Goal: Navigation & Orientation: Understand site structure

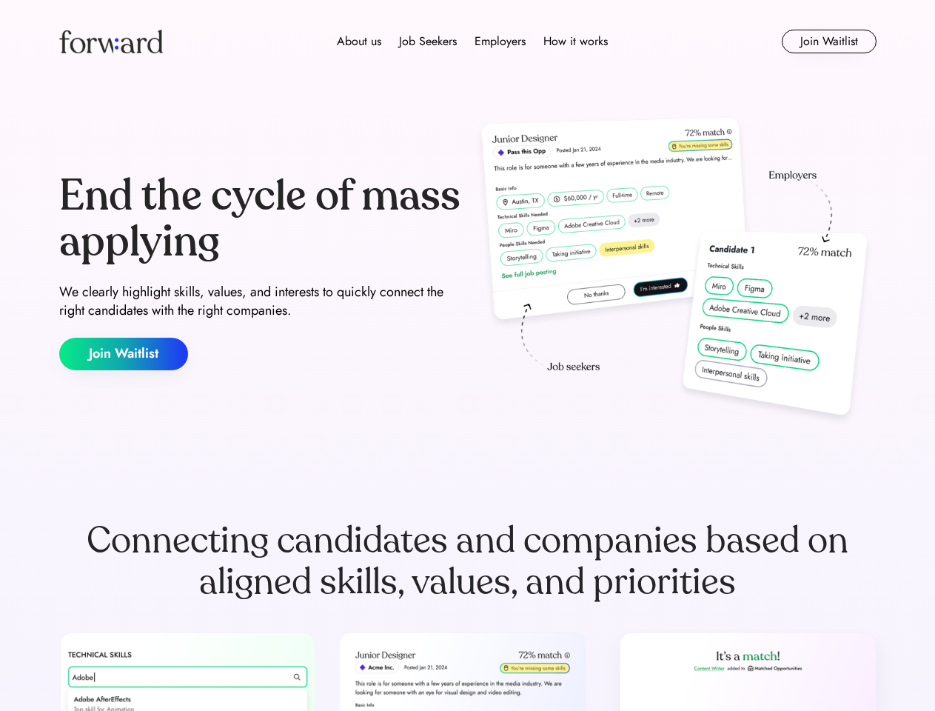
click at [467, 355] on div "End the cycle of mass applying We clearly highlight skills, values, and interes…" at bounding box center [467, 272] width 817 height 318
click at [468, 41] on div "About us Job Seekers Employers How it works" at bounding box center [472, 42] width 583 height 18
click at [111, 41] on img at bounding box center [111, 42] width 104 height 24
click at [472, 41] on div "About us Job Seekers Employers How it works" at bounding box center [472, 42] width 583 height 18
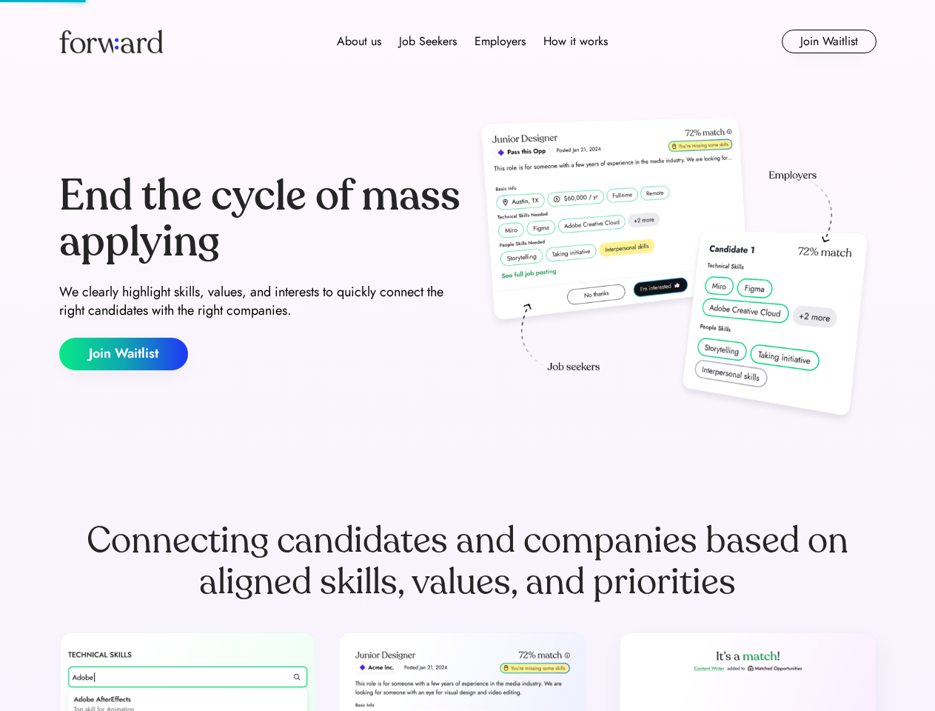
click at [359, 41] on div "About us" at bounding box center [359, 42] width 44 height 18
click at [428, 41] on div "Job Seekers" at bounding box center [428, 42] width 58 height 18
click at [500, 41] on div "Employers" at bounding box center [499, 42] width 51 height 18
click at [574, 41] on div "How it works" at bounding box center [575, 42] width 64 height 18
click at [828, 41] on button "Join Waitlist" at bounding box center [829, 42] width 95 height 24
